Goal: Task Accomplishment & Management: Use online tool/utility

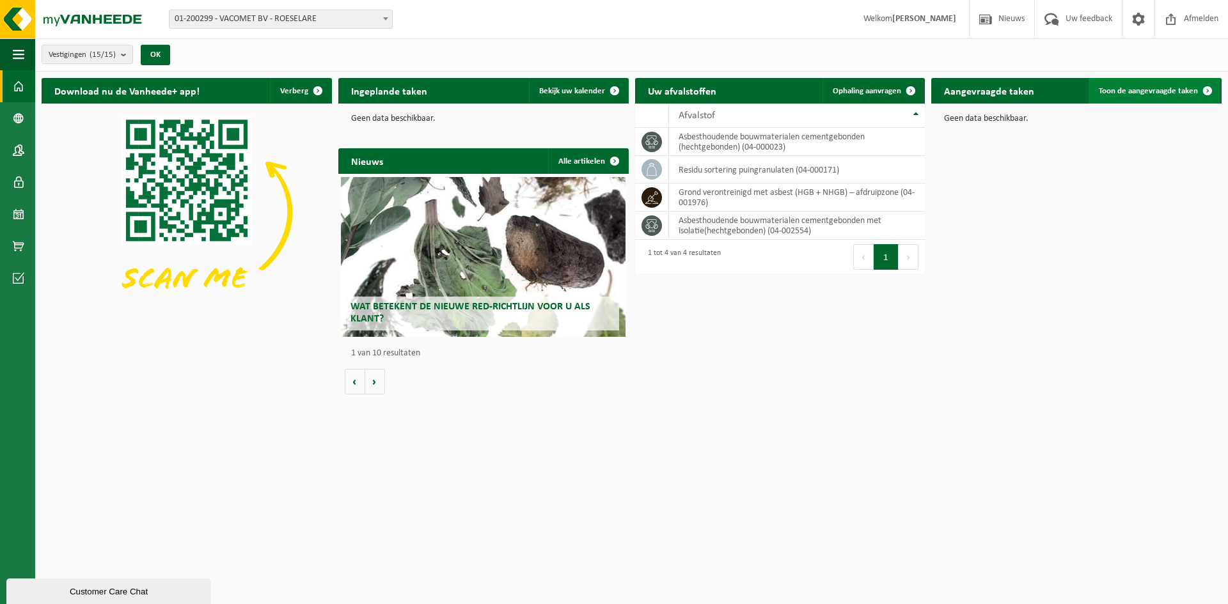
click at [1146, 84] on link "Toon de aangevraagde taken" at bounding box center [1155, 91] width 132 height 26
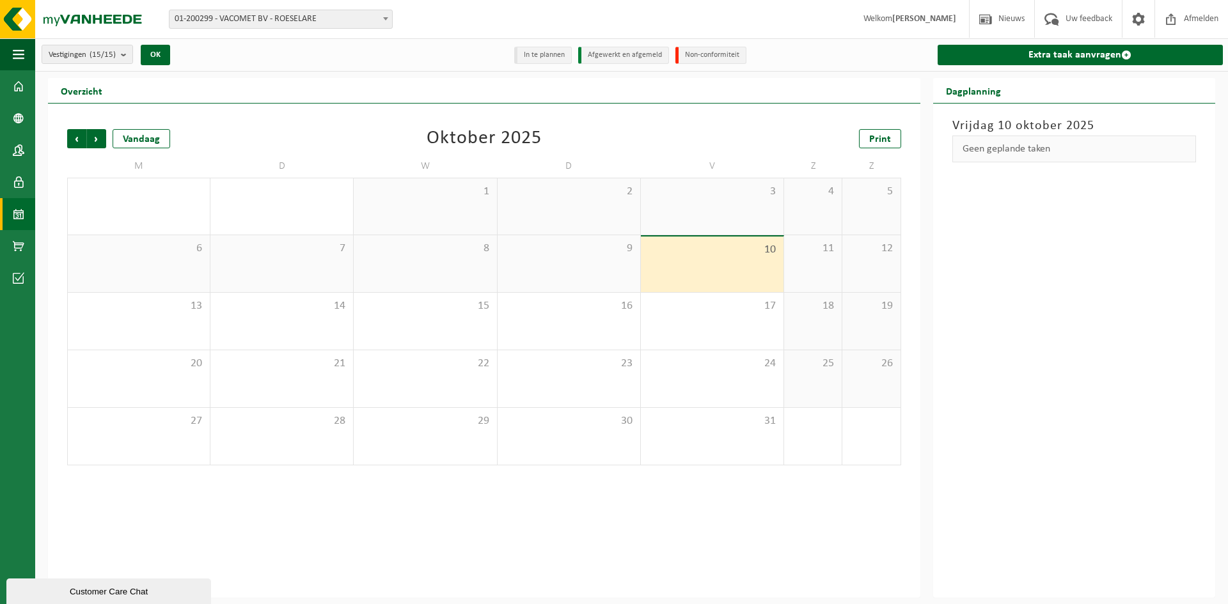
click at [171, 252] on span "6" at bounding box center [138, 249] width 129 height 14
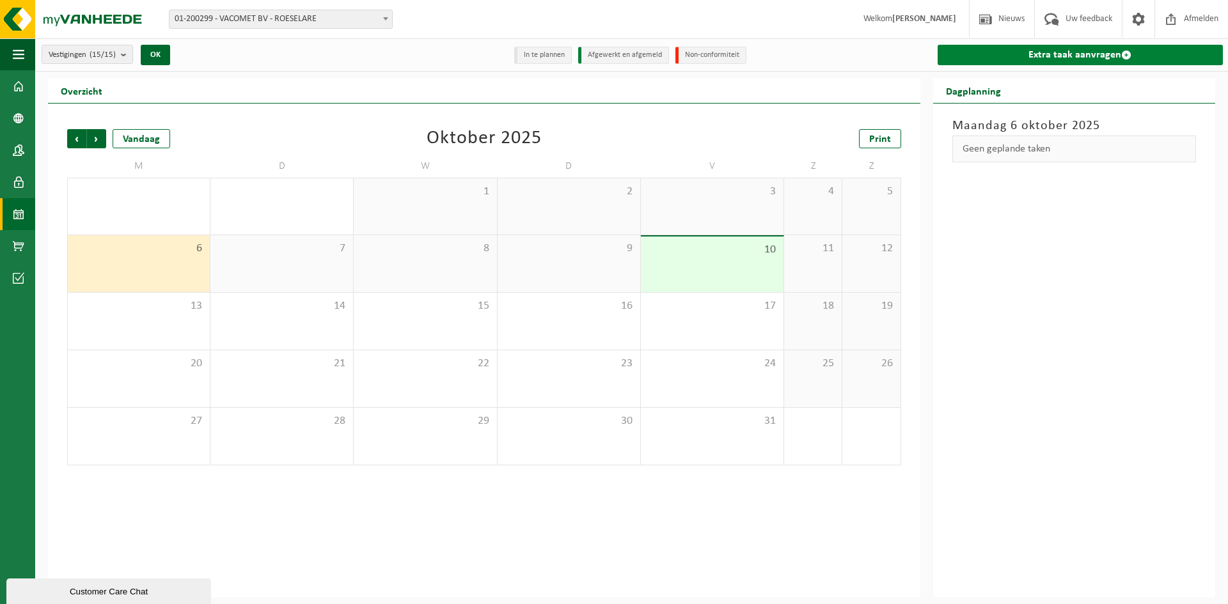
click at [1118, 53] on link "Extra taak aanvragen" at bounding box center [1080, 55] width 285 height 20
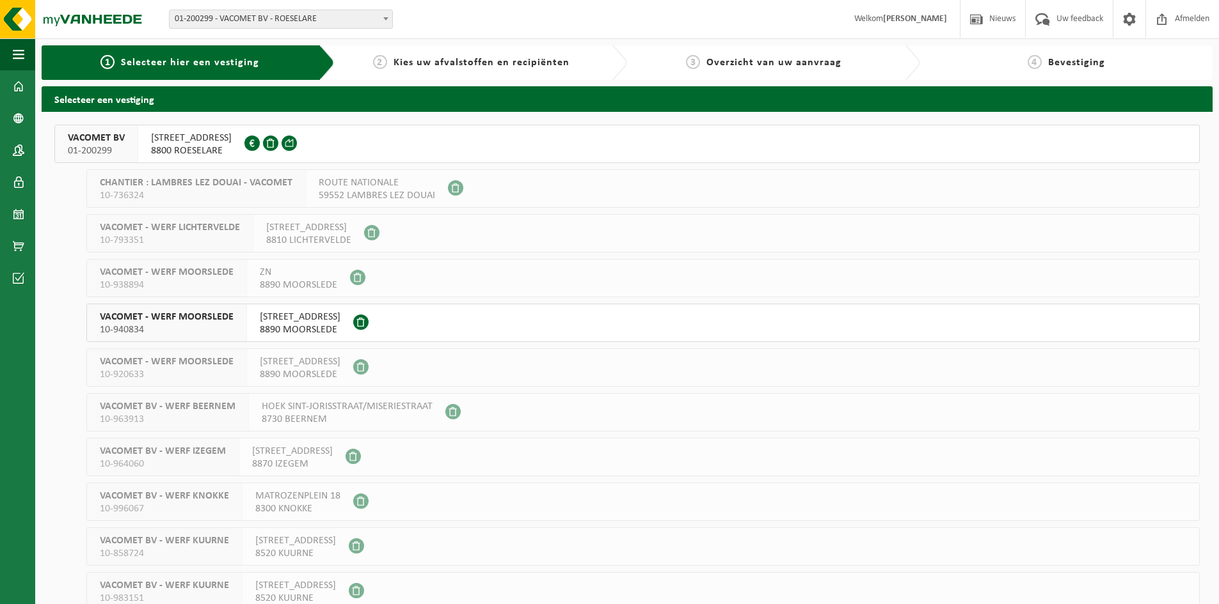
click at [504, 63] on span "Kies uw afvalstoffen en recipiënten" at bounding box center [481, 63] width 176 height 10
click at [189, 150] on span "8800 ROESELARE" at bounding box center [191, 151] width 81 height 13
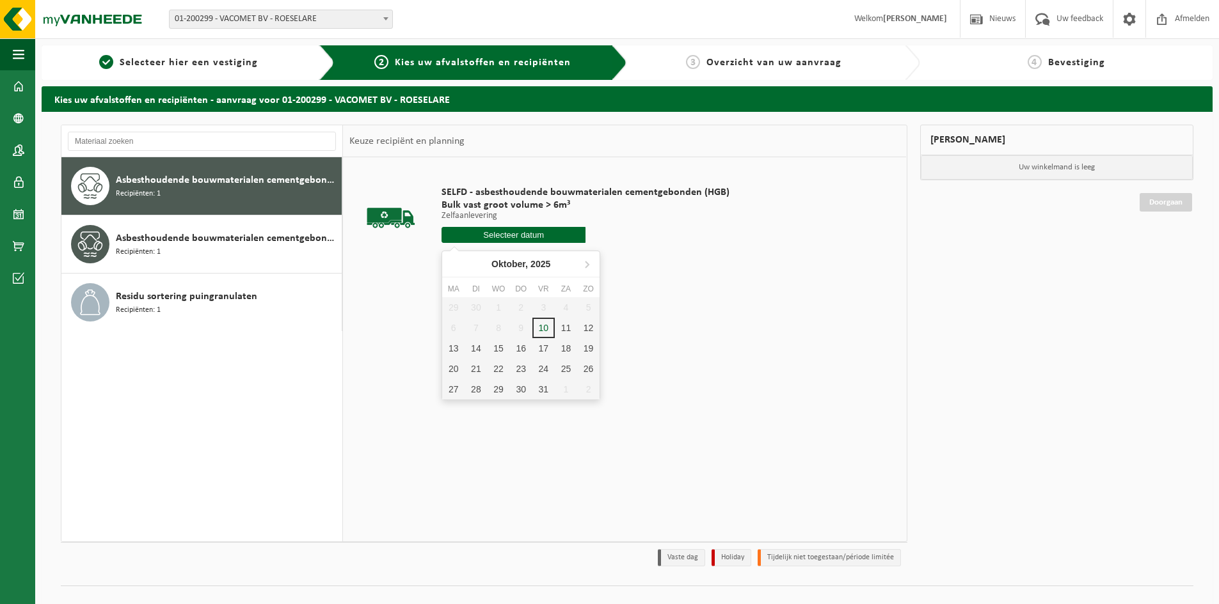
click at [519, 232] on input "text" at bounding box center [513, 235] width 144 height 16
click at [453, 345] on div "13" at bounding box center [453, 348] width 22 height 20
type input "Van 2025-10-13"
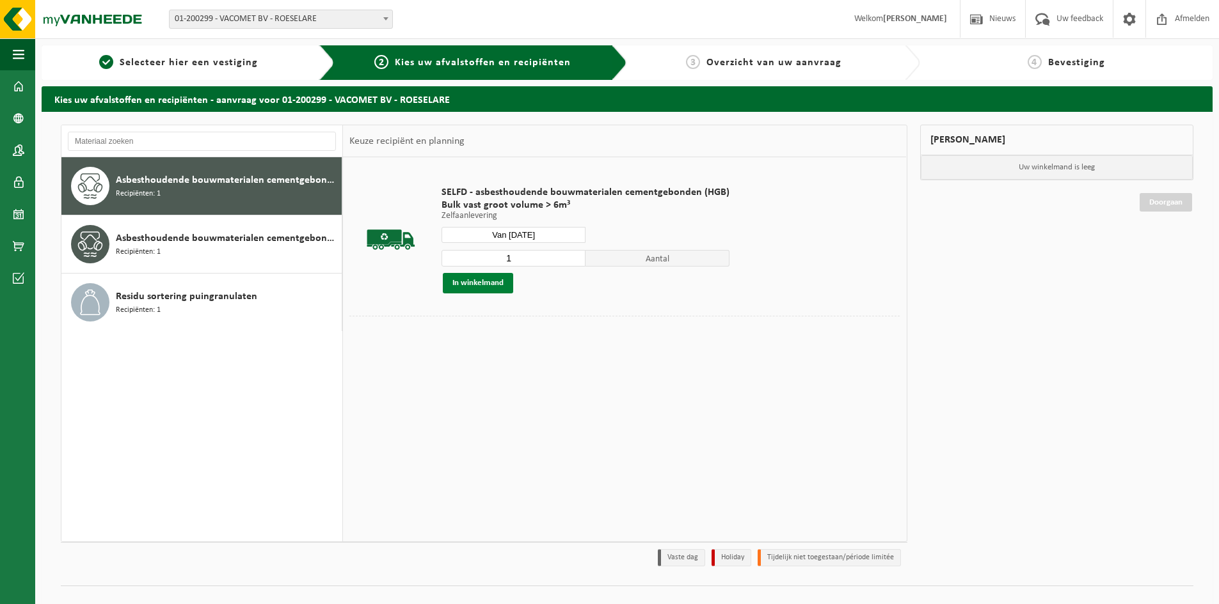
click at [482, 286] on button "In winkelmand" at bounding box center [478, 283] width 70 height 20
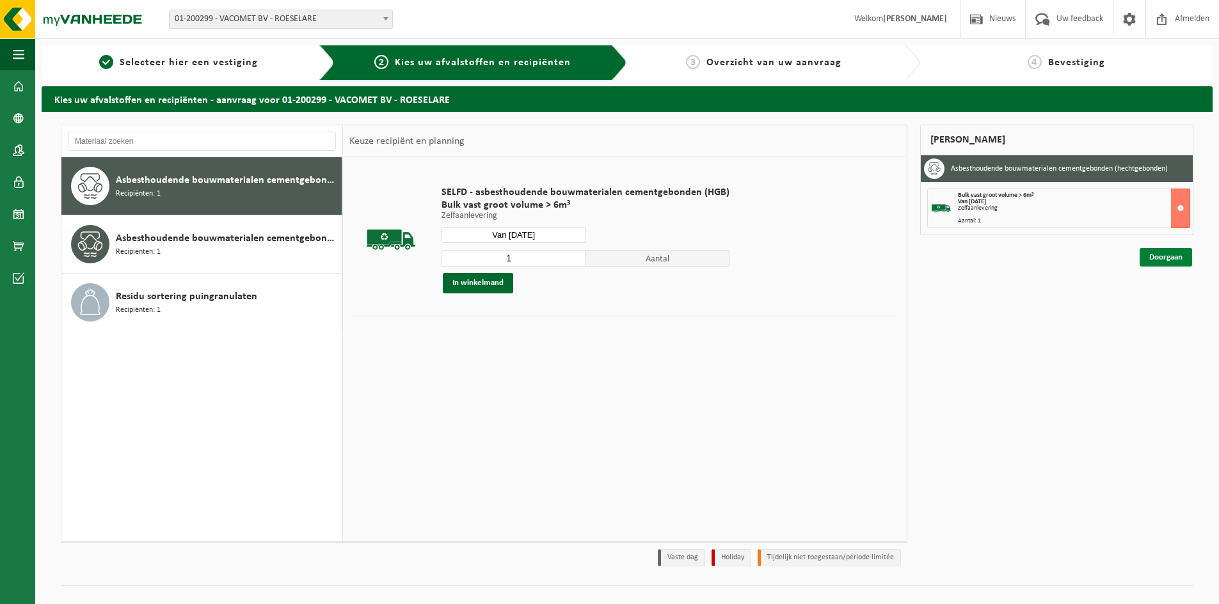
click at [1160, 262] on link "Doorgaan" at bounding box center [1165, 257] width 52 height 19
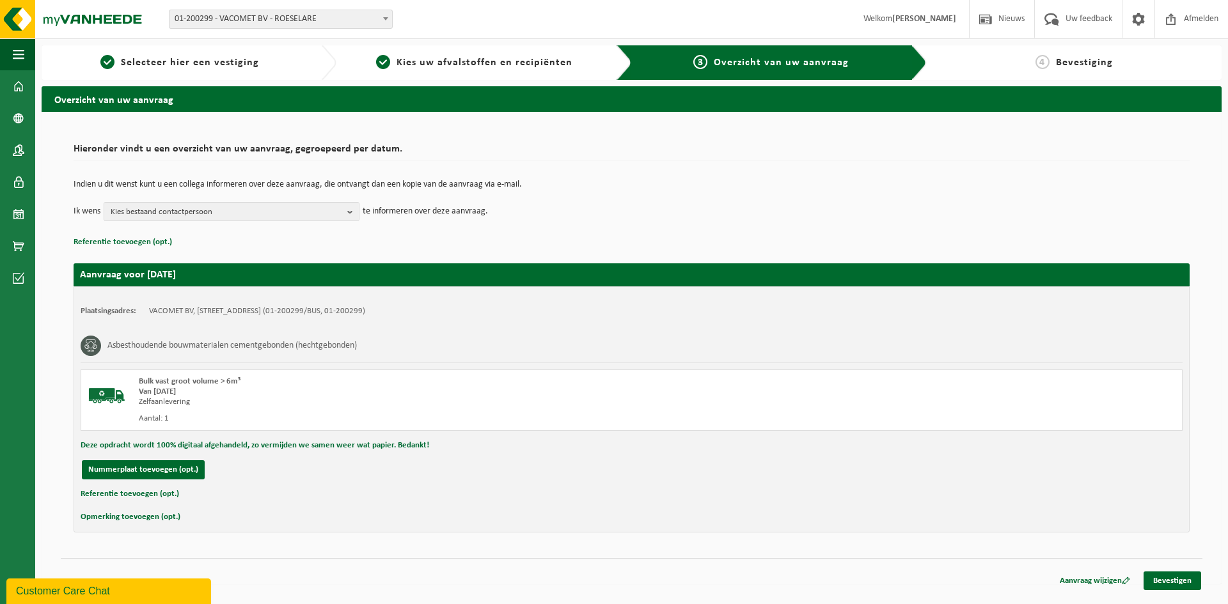
click at [139, 517] on button "Opmerking toevoegen (opt.)" at bounding box center [131, 517] width 100 height 17
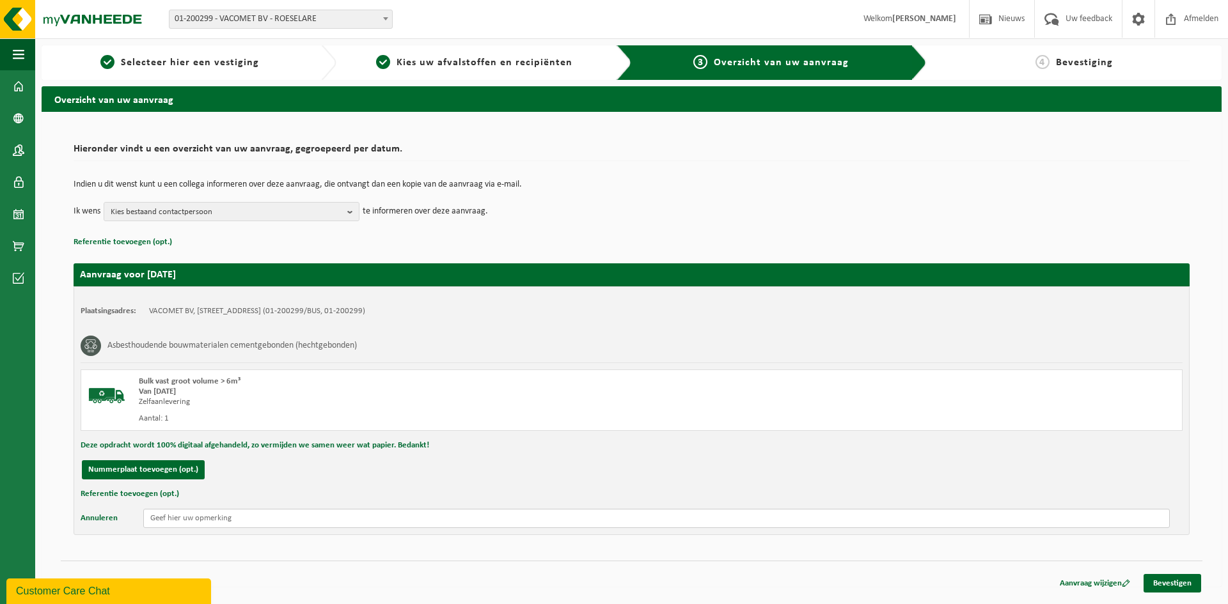
click at [212, 518] on input "text" at bounding box center [656, 518] width 1027 height 19
type input "s"
type input "Gistelsesteenweg 347 Oostende / Ieperleedstraat Leffinge"
click at [1170, 585] on link "Bevestigen" at bounding box center [1173, 583] width 58 height 19
